Goal: Task Accomplishment & Management: Use online tool/utility

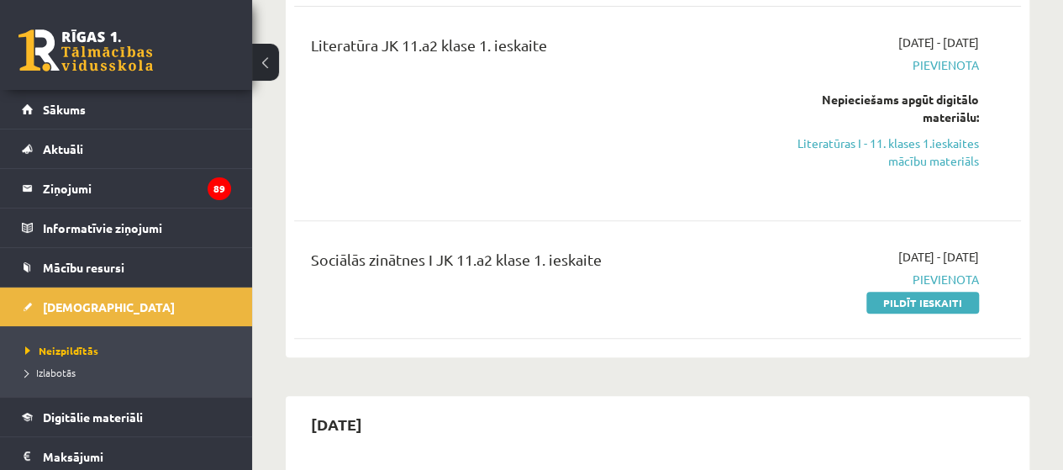
scroll to position [336, 0]
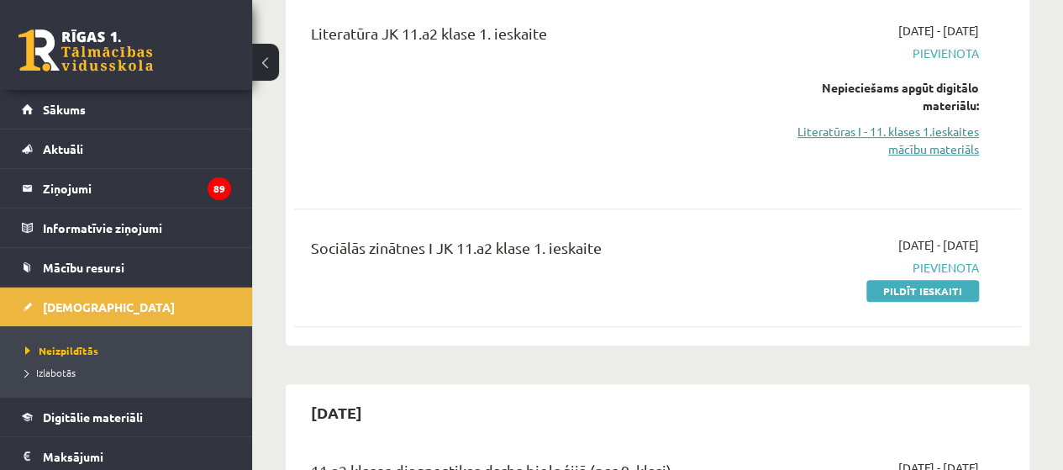
click at [889, 129] on link "Literatūras I - 11. klases 1.ieskaites mācību materiāls" at bounding box center [876, 140] width 206 height 35
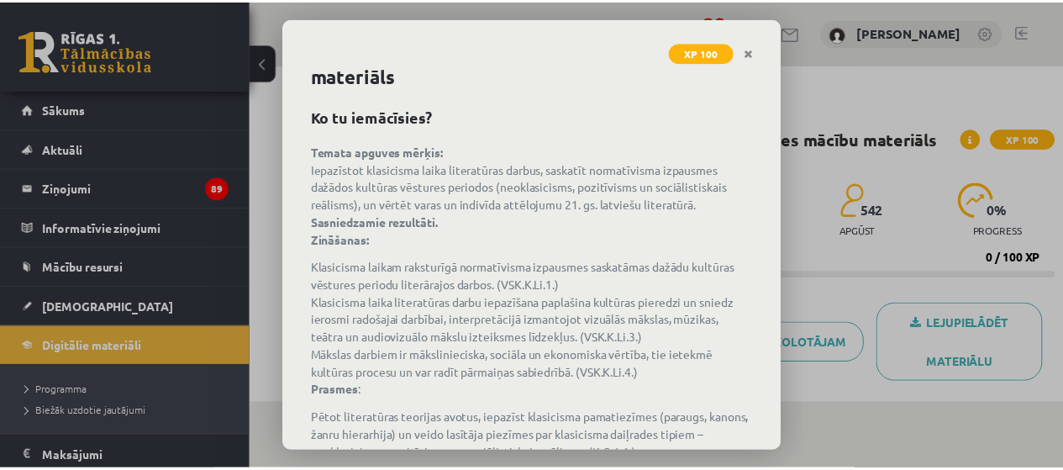
scroll to position [84, 0]
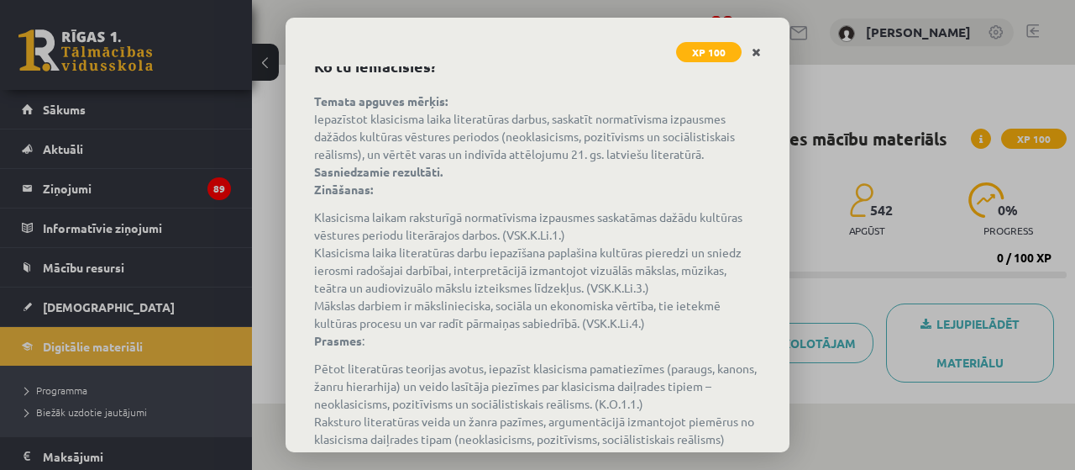
click at [759, 56] on icon "Close" at bounding box center [756, 53] width 9 height 12
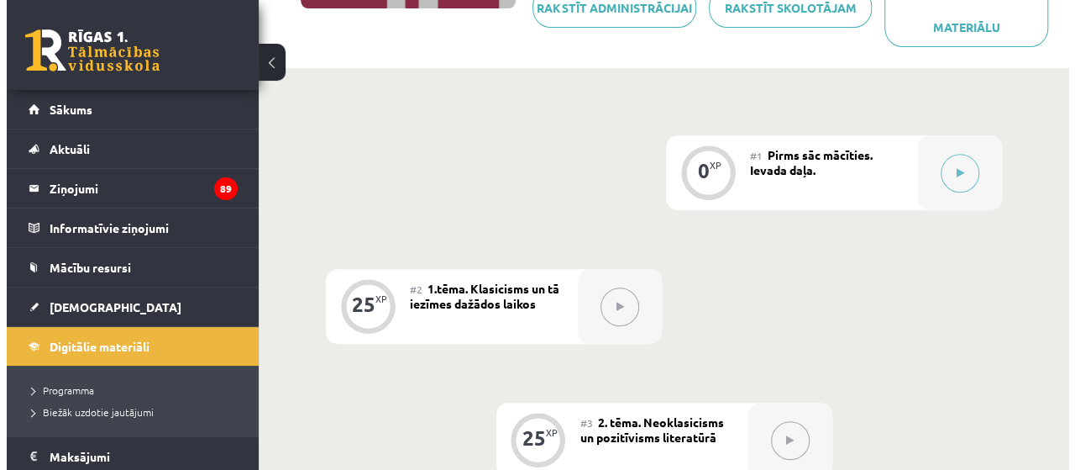
scroll to position [336, 0]
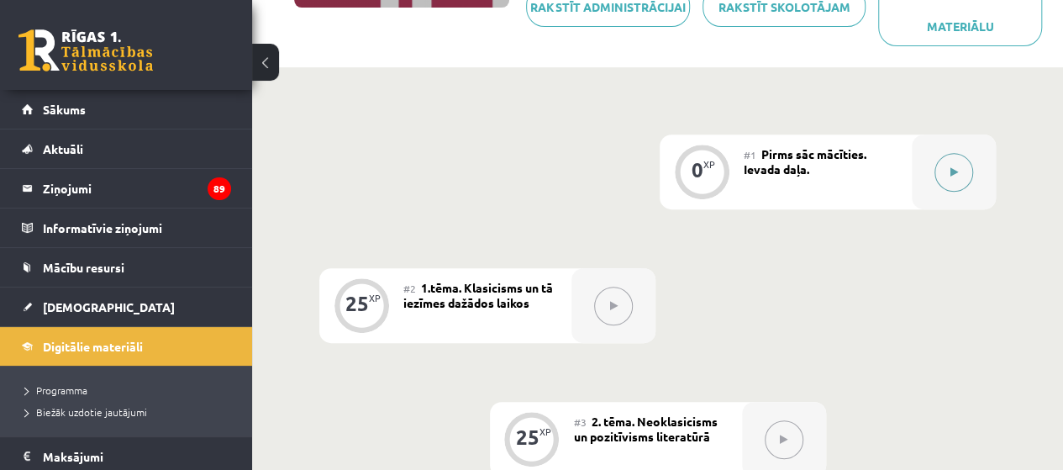
click at [941, 175] on button at bounding box center [953, 172] width 39 height 39
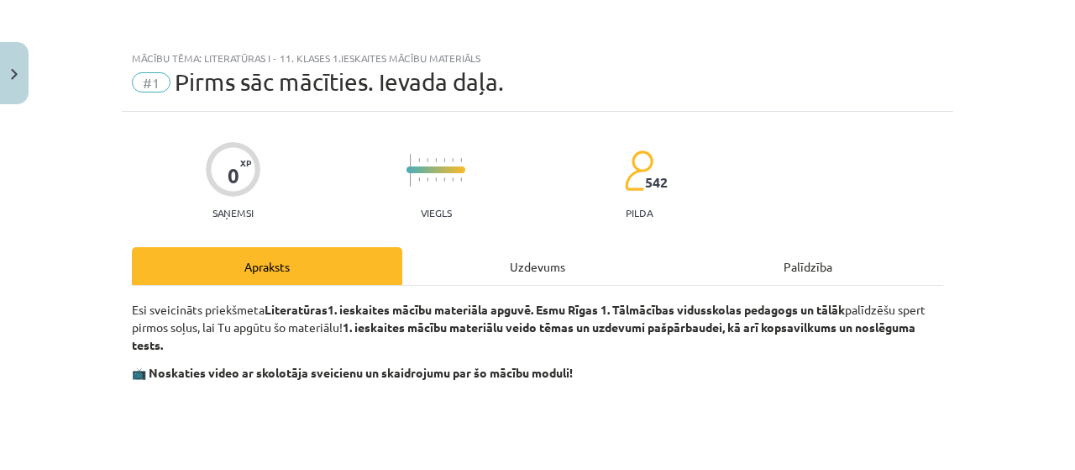
click at [543, 267] on div "Uzdevums" at bounding box center [537, 266] width 270 height 38
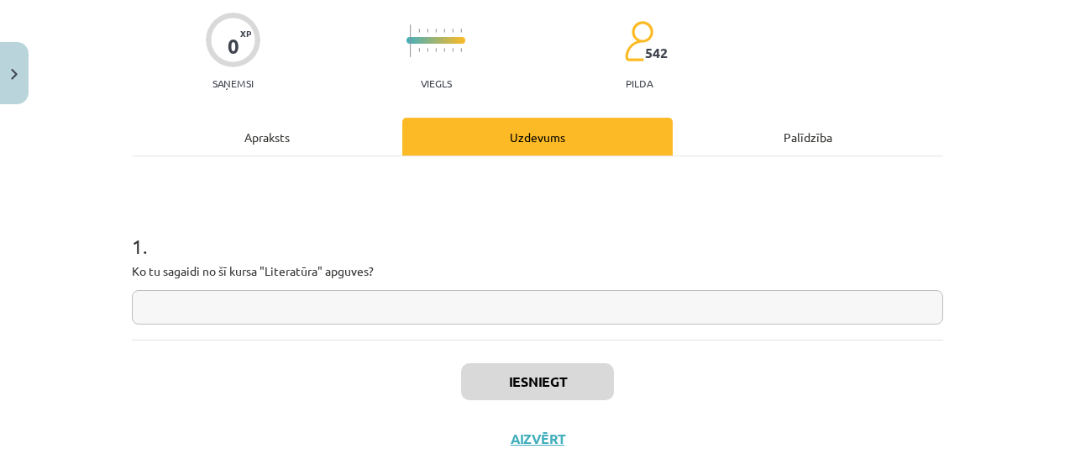
scroll to position [168, 0]
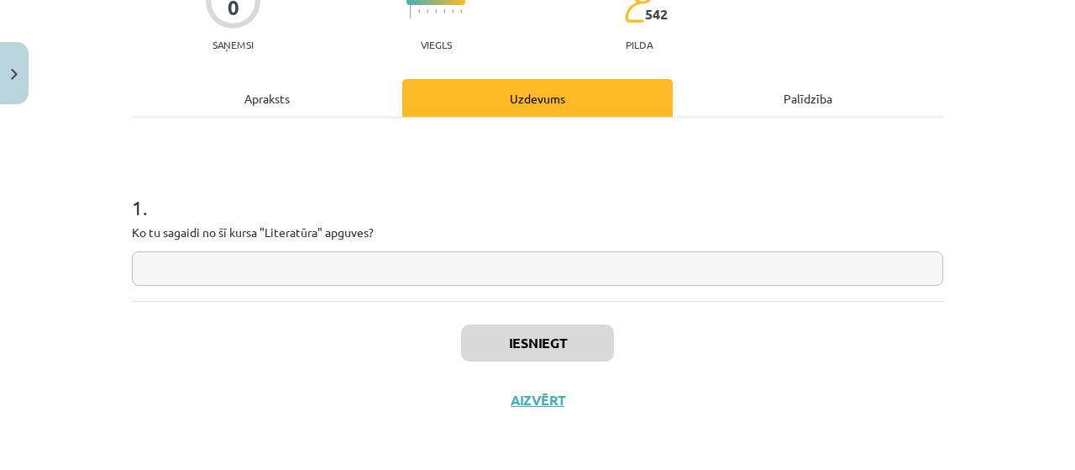
click at [513, 260] on input "text" at bounding box center [537, 268] width 811 height 34
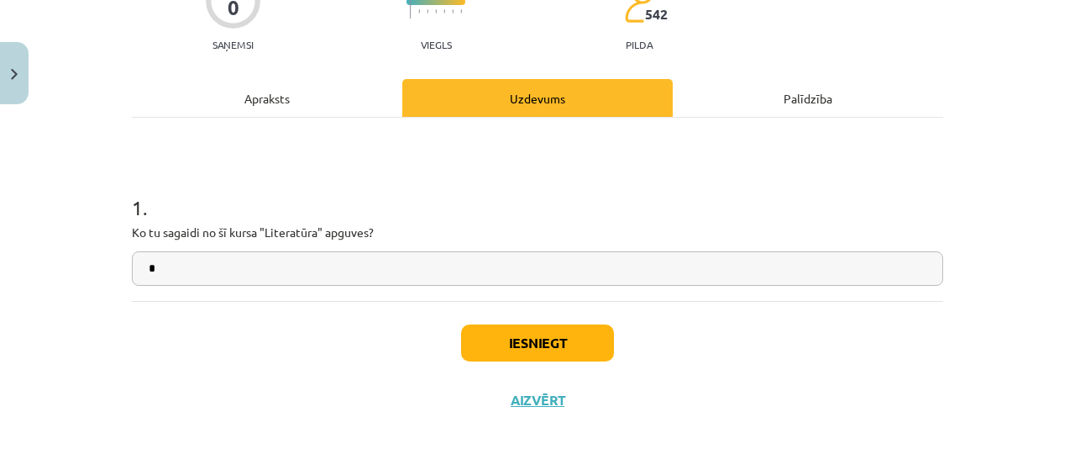
type input "*"
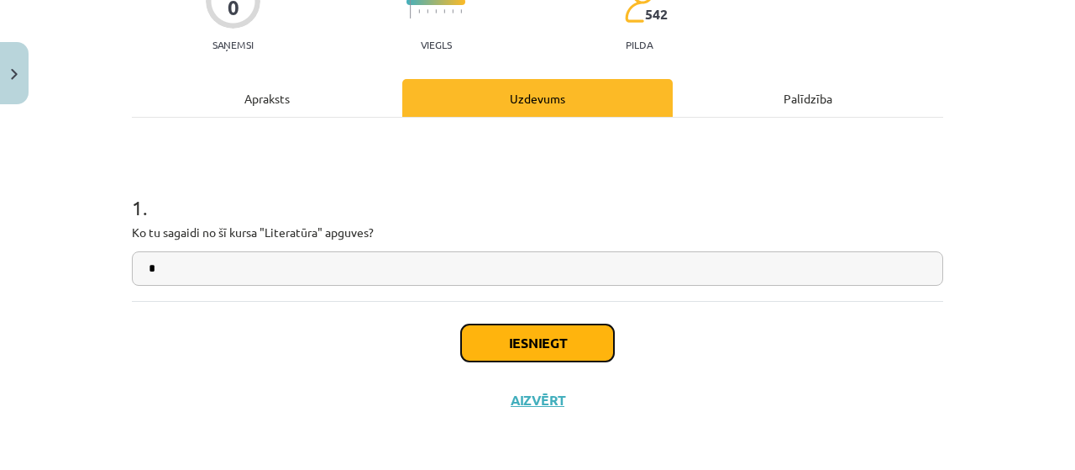
drag, startPoint x: 533, startPoint y: 327, endPoint x: 544, endPoint y: 331, distance: 12.5
click at [542, 334] on button "Iesniegt" at bounding box center [537, 342] width 153 height 37
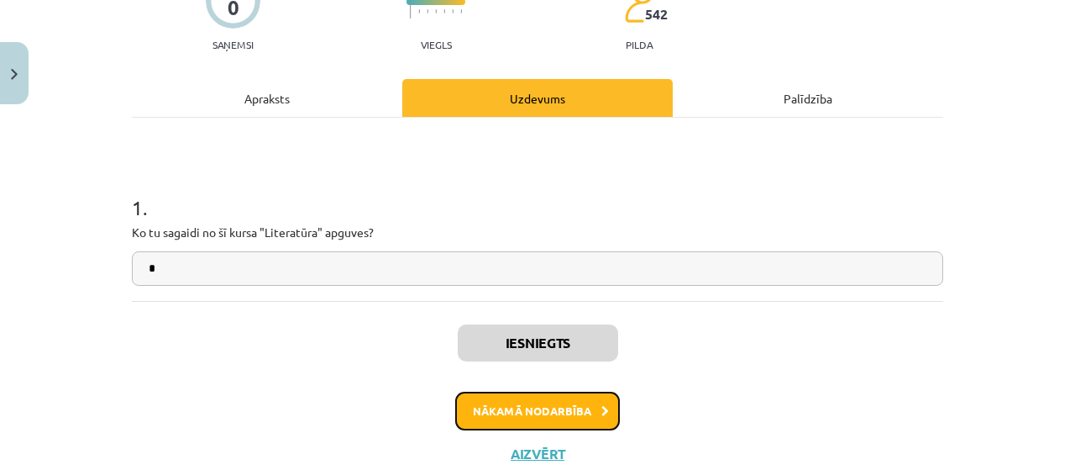
click at [539, 405] on button "Nākamā nodarbība" at bounding box center [537, 410] width 165 height 39
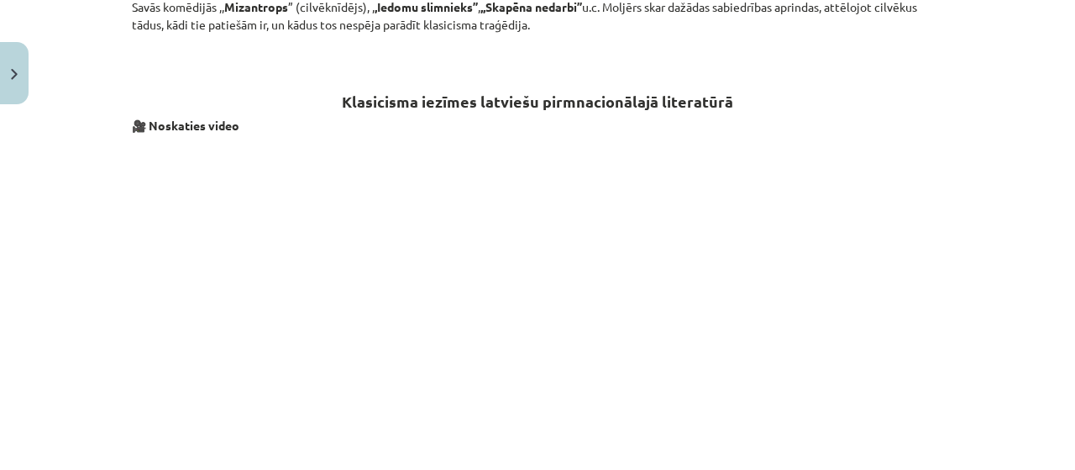
scroll to position [0, 0]
